Goal: Check status: Check status

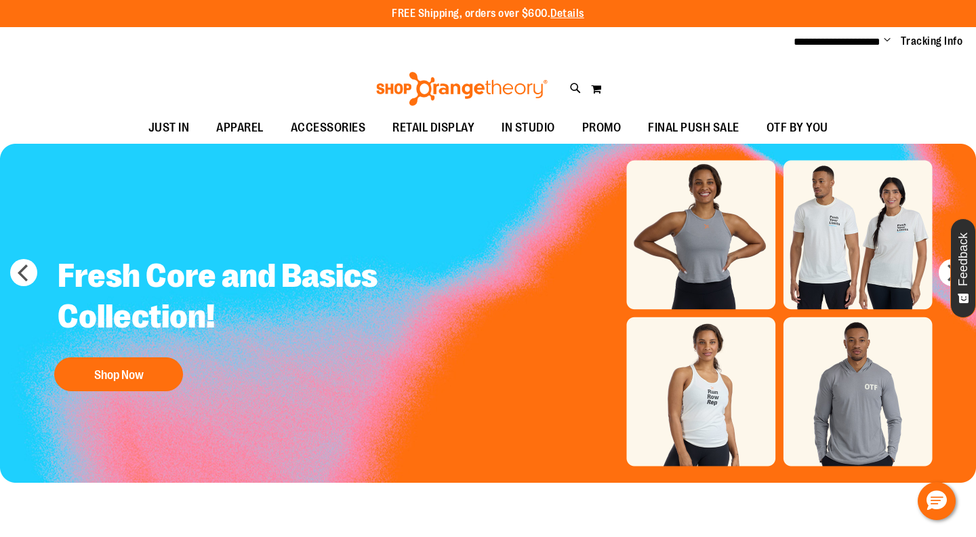
click at [889, 39] on span "Change" at bounding box center [886, 41] width 7 height 13
click at [852, 69] on link "My Account" at bounding box center [838, 66] width 119 height 26
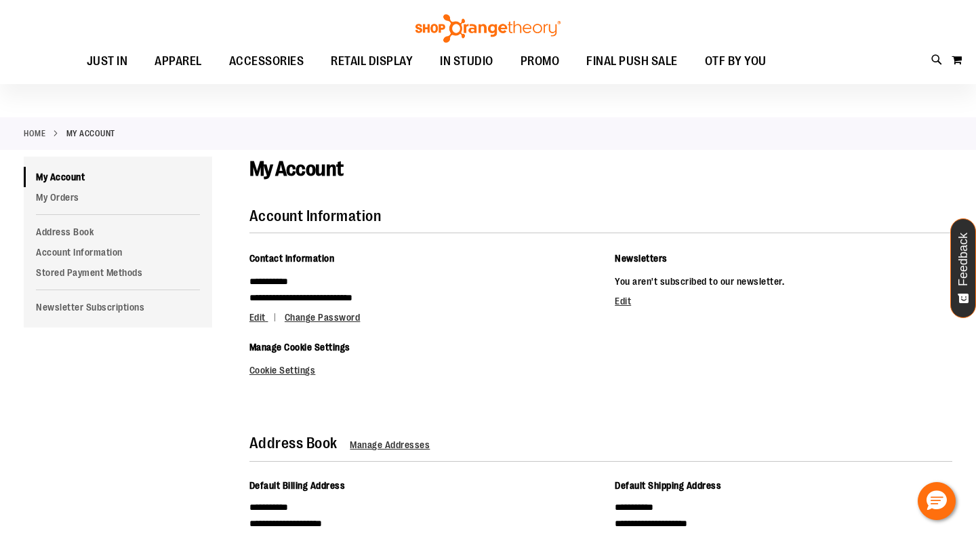
scroll to position [26, 0]
click at [73, 199] on link "My Orders" at bounding box center [118, 196] width 188 height 20
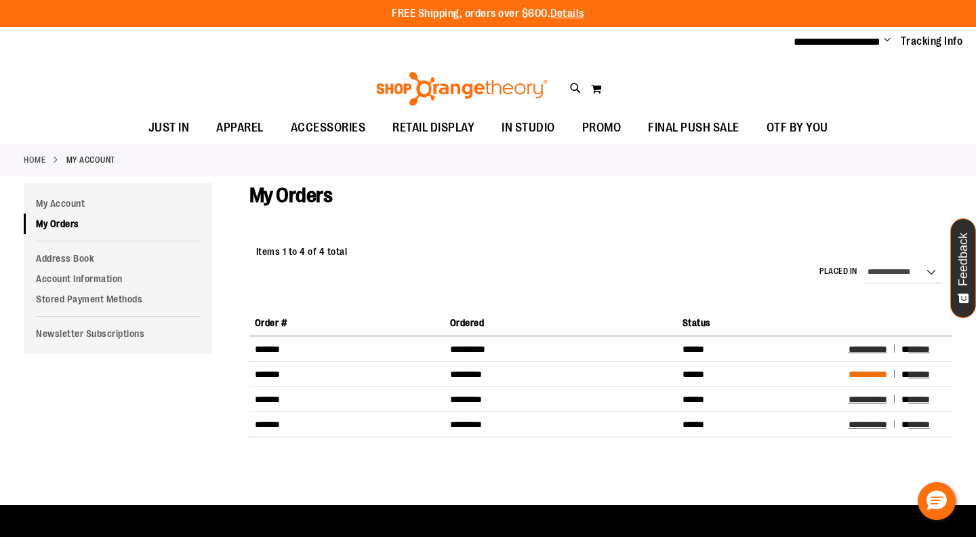
click at [851, 373] on span "**********" at bounding box center [867, 373] width 39 height 9
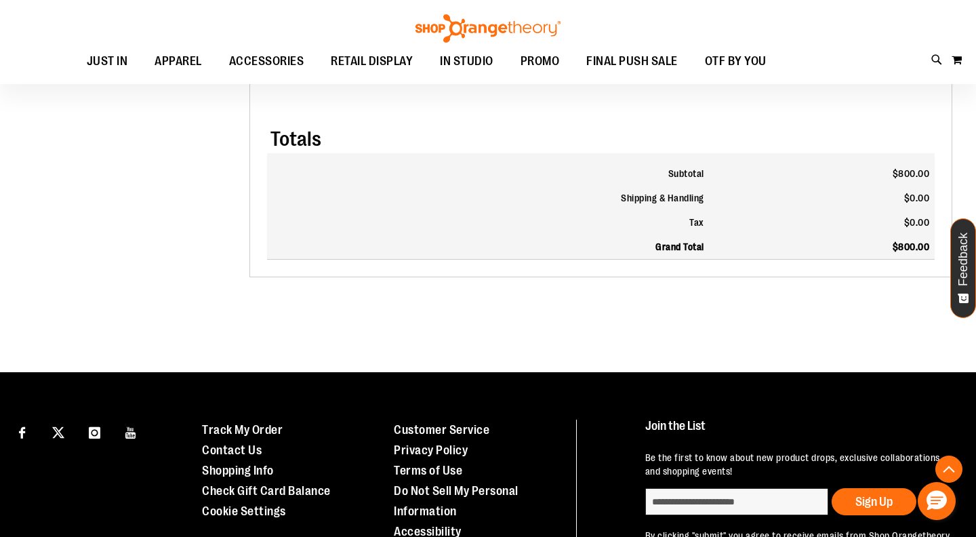
scroll to position [925, 0]
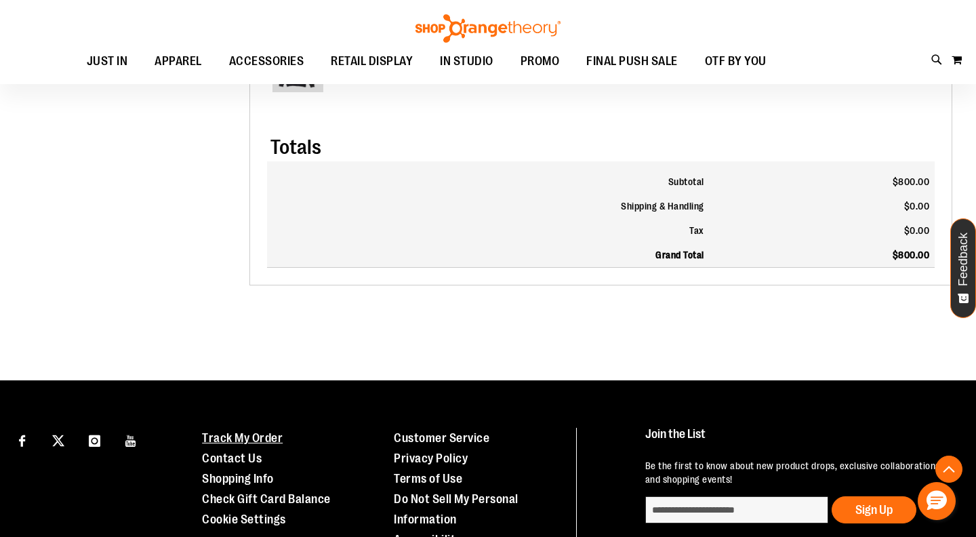
click at [264, 438] on link "Track My Order" at bounding box center [242, 438] width 81 height 14
